Goal: Contribute content

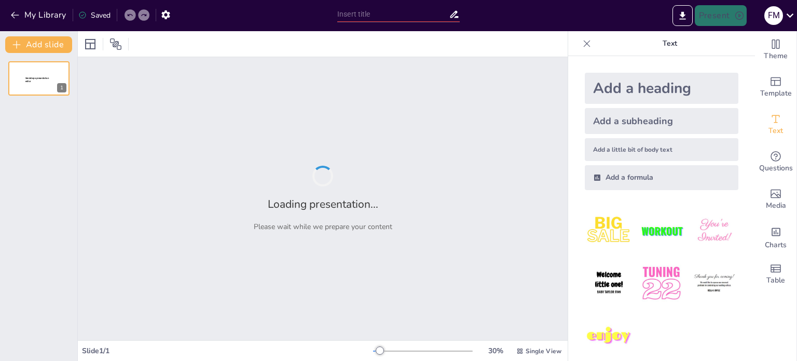
type input "La axiología y sus principales problemas"
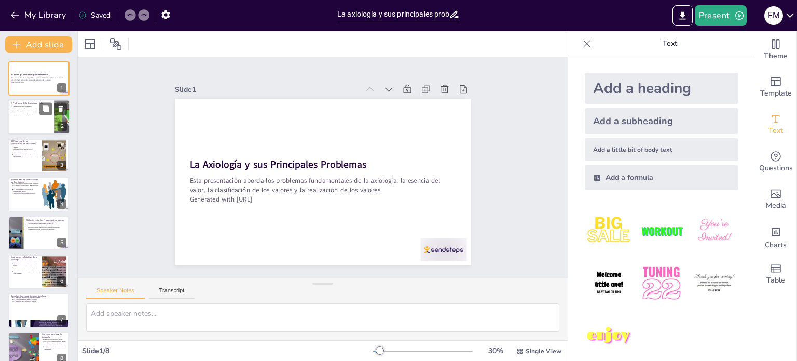
click at [38, 112] on p "La crítica de la esencia del valor es necesaria." at bounding box center [32, 113] width 38 height 2
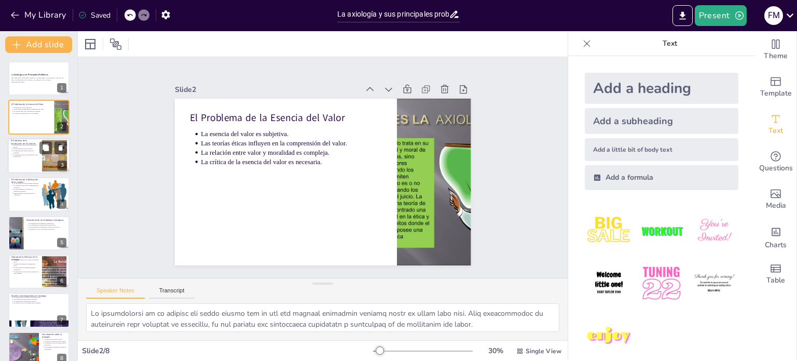
click at [25, 159] on div at bounding box center [39, 155] width 62 height 35
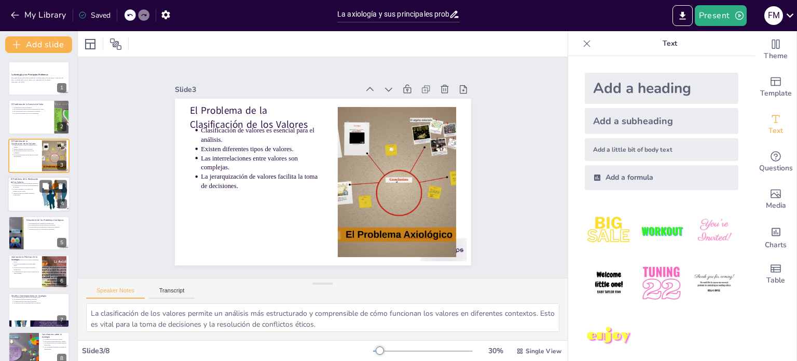
click at [26, 182] on p "La realización de valores enfrenta obstáculos." at bounding box center [26, 183] width 26 height 2
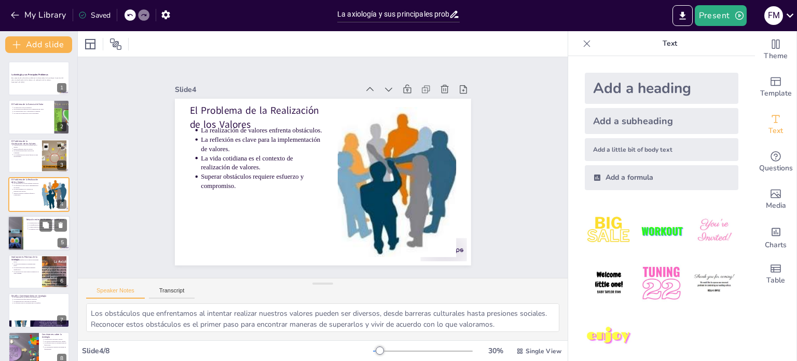
click at [18, 236] on div at bounding box center [15, 232] width 47 height 35
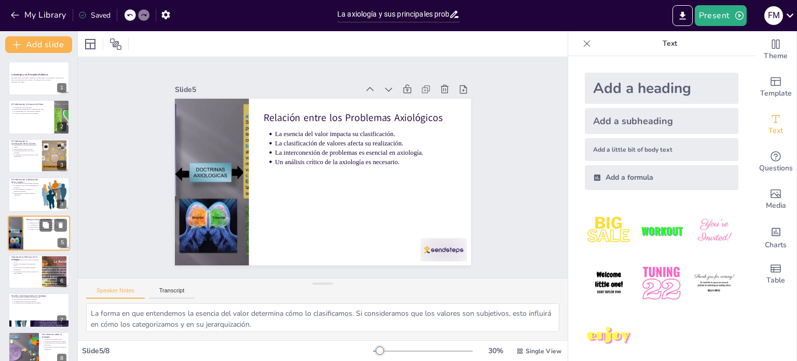
scroll to position [13, 0]
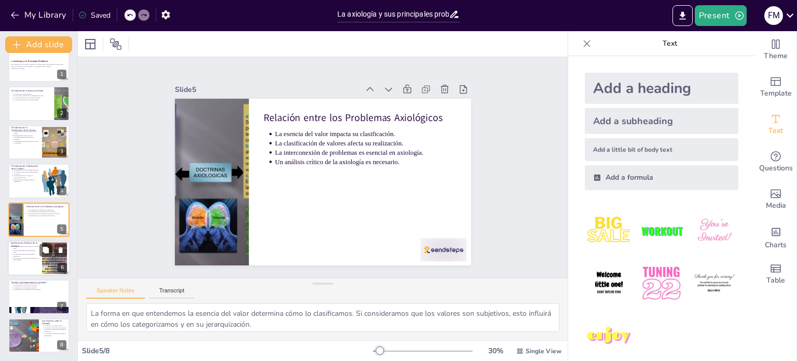
click at [21, 262] on div at bounding box center [39, 257] width 62 height 35
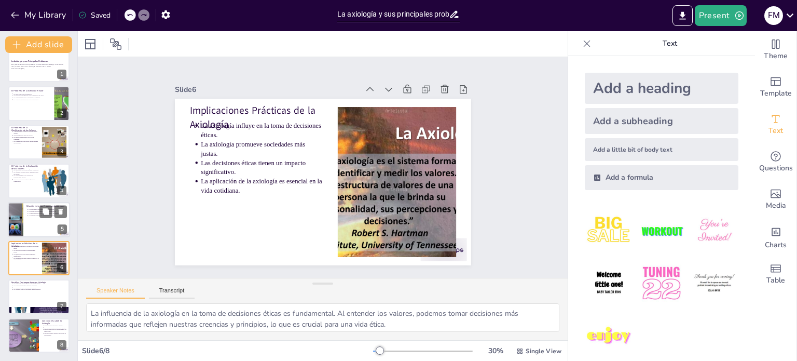
click at [21, 224] on div at bounding box center [15, 219] width 47 height 35
type textarea "La forma en que entendemos la esencia del valor determina cómo lo clasificamos.…"
